Goal: Find specific page/section: Find specific page/section

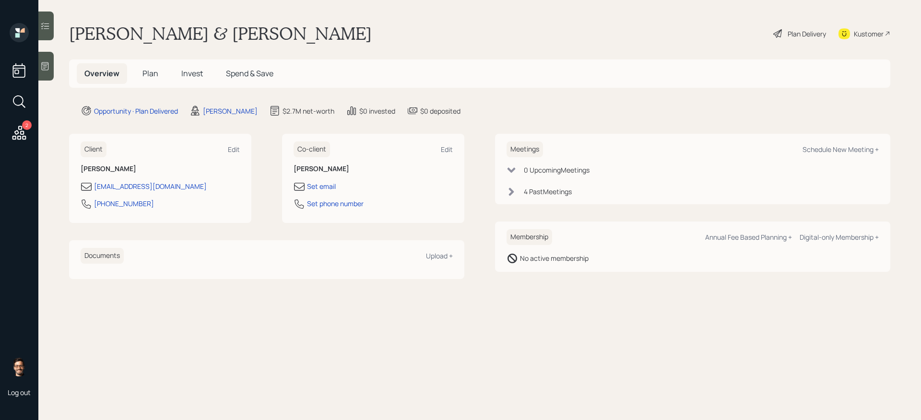
click at [183, 73] on span "Invest" at bounding box center [192, 73] width 22 height 11
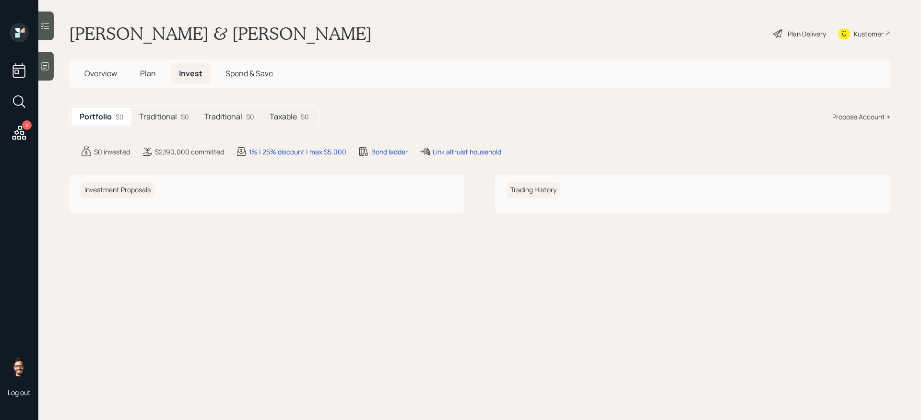
click at [175, 120] on h5 "Traditional" at bounding box center [158, 116] width 38 height 9
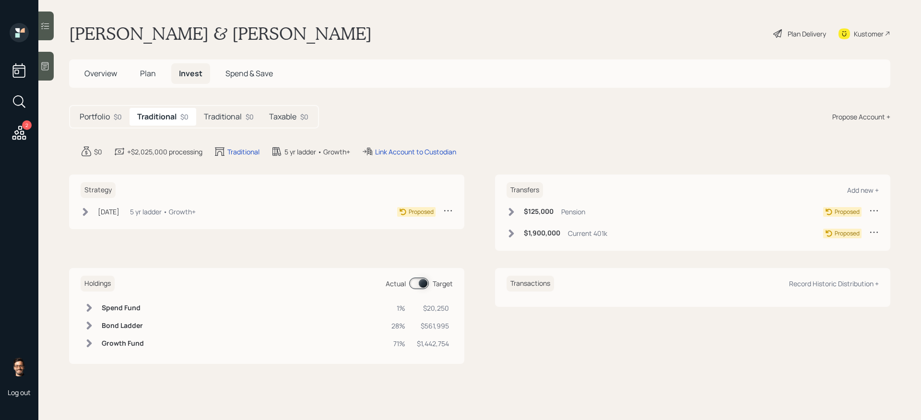
click at [145, 72] on span "Plan" at bounding box center [148, 73] width 16 height 11
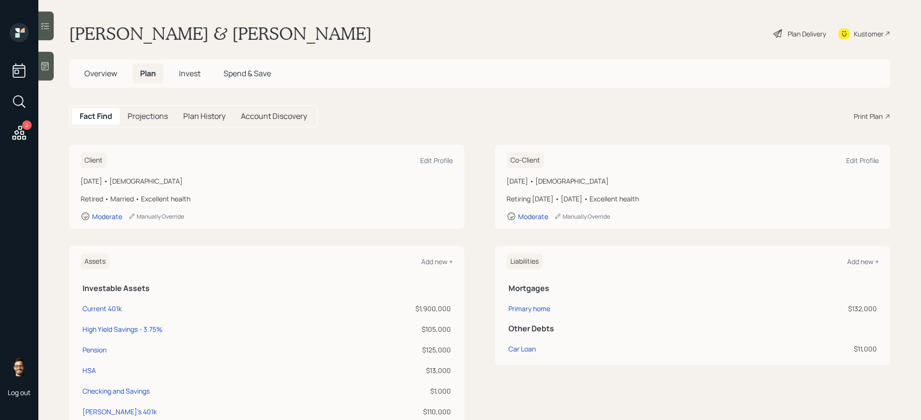
click at [860, 36] on div "Kustomer" at bounding box center [869, 34] width 30 height 10
